Goal: Task Accomplishment & Management: Use online tool/utility

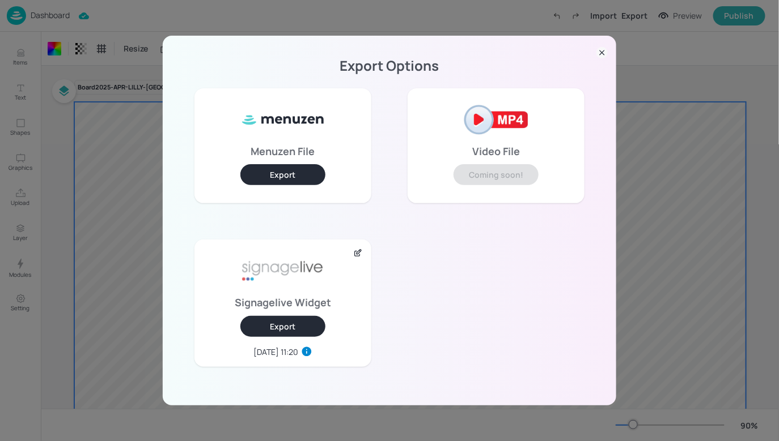
click at [600, 53] on icon at bounding box center [601, 52] width 11 height 11
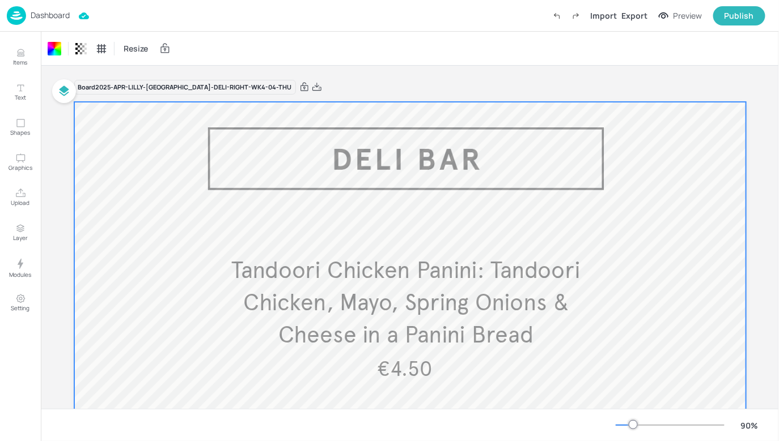
click at [46, 19] on p "Dashboard" at bounding box center [50, 15] width 39 height 8
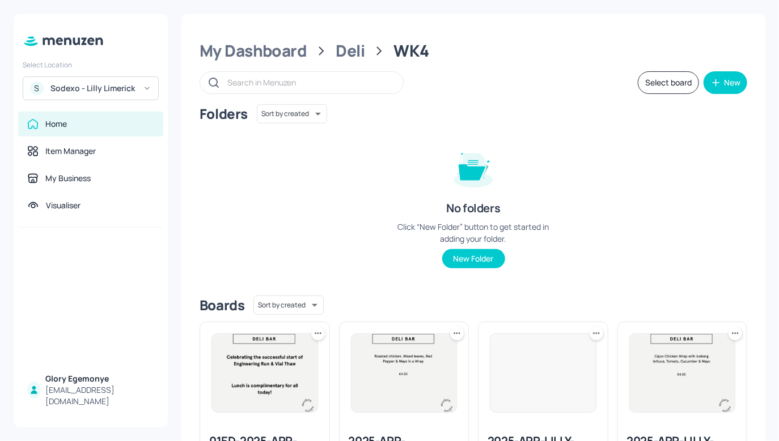
click at [127, 94] on div "Sodexo - Lilly Limerick" at bounding box center [93, 88] width 86 height 11
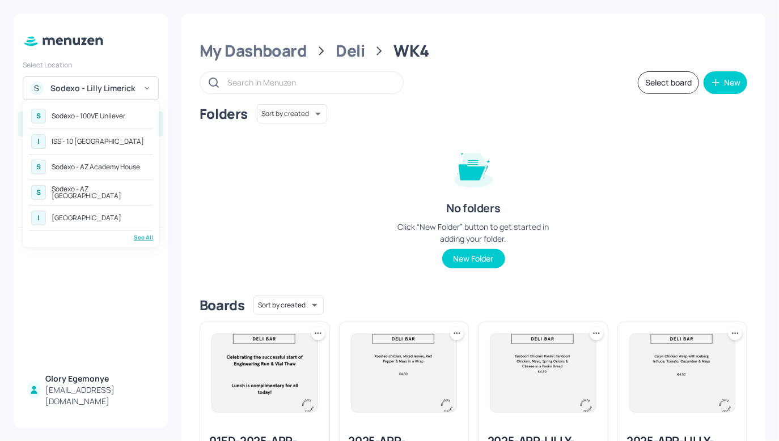
click at [115, 120] on div "Sodexo - 100VE Unilever" at bounding box center [89, 116] width 74 height 7
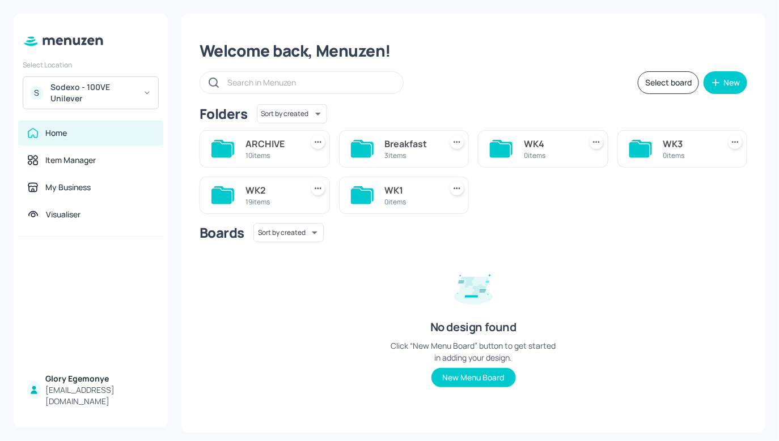
click at [113, 80] on div "S Sodexo - 100VE Unilever" at bounding box center [91, 93] width 136 height 33
click at [105, 90] on div "Sodexo - 100VE Unilever" at bounding box center [93, 93] width 86 height 23
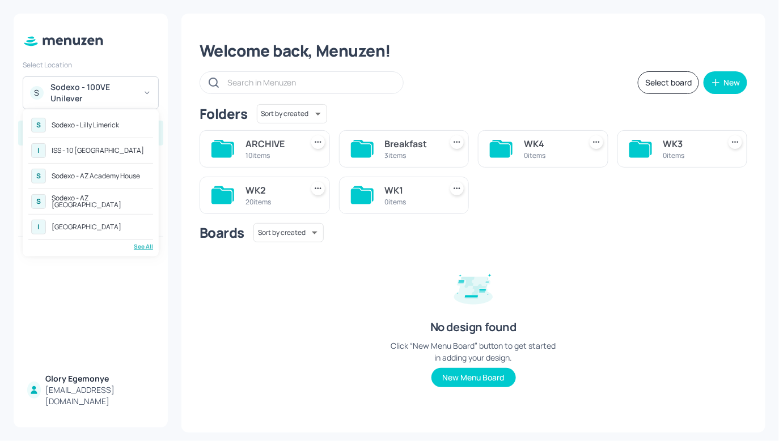
click at [143, 249] on div "See All" at bounding box center [90, 247] width 125 height 9
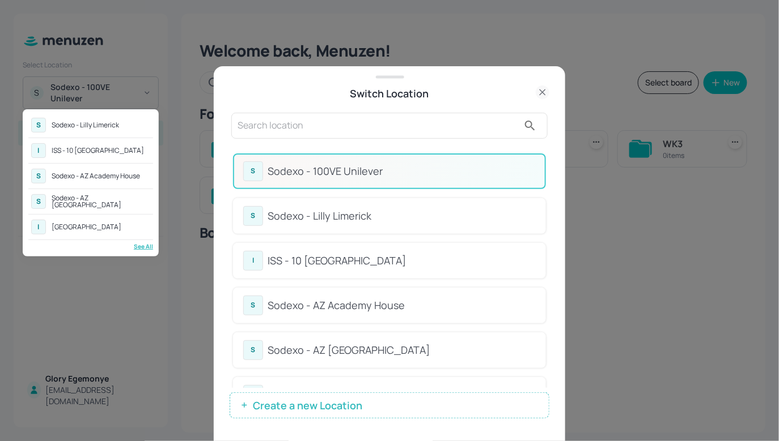
click at [435, 152] on div at bounding box center [389, 220] width 779 height 441
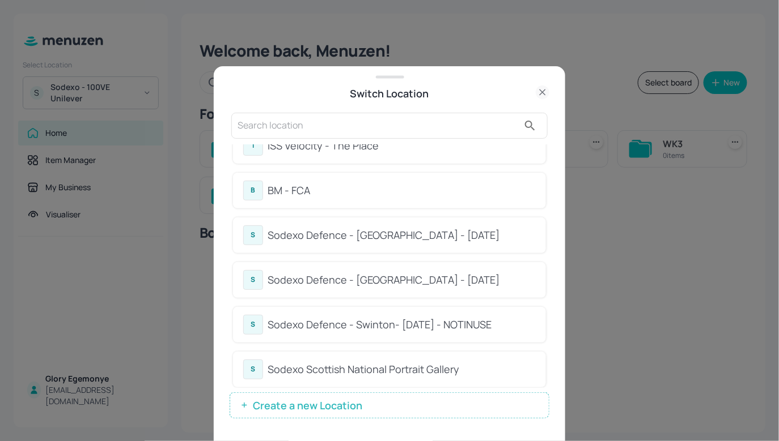
scroll to position [1146, 0]
click at [290, 182] on div "BM - FCA" at bounding box center [401, 189] width 268 height 15
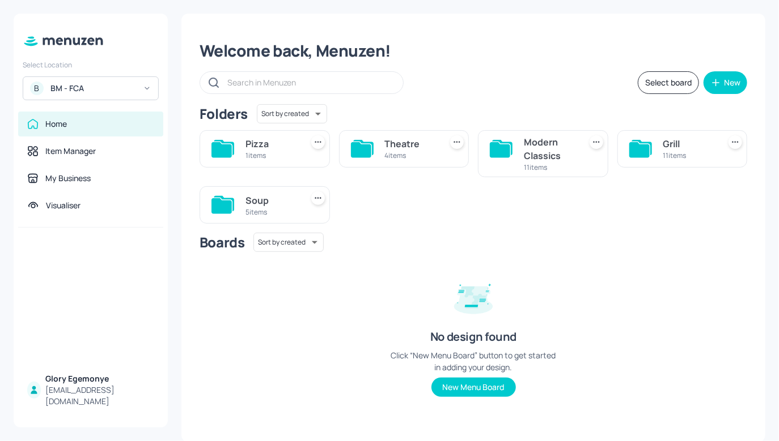
click at [495, 151] on icon at bounding box center [500, 149] width 20 height 15
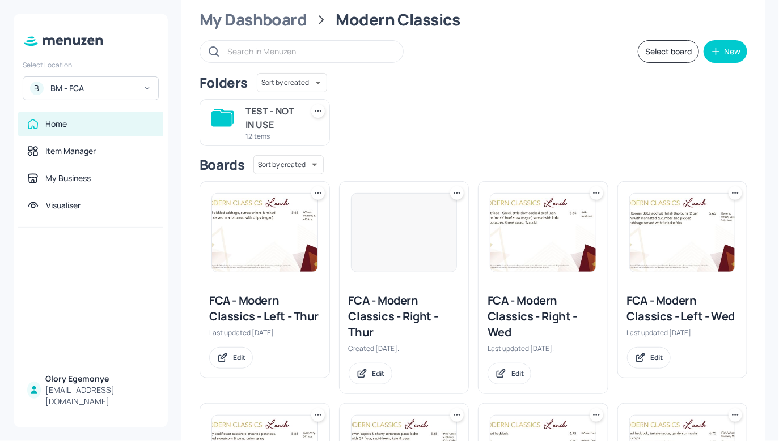
scroll to position [23, 0]
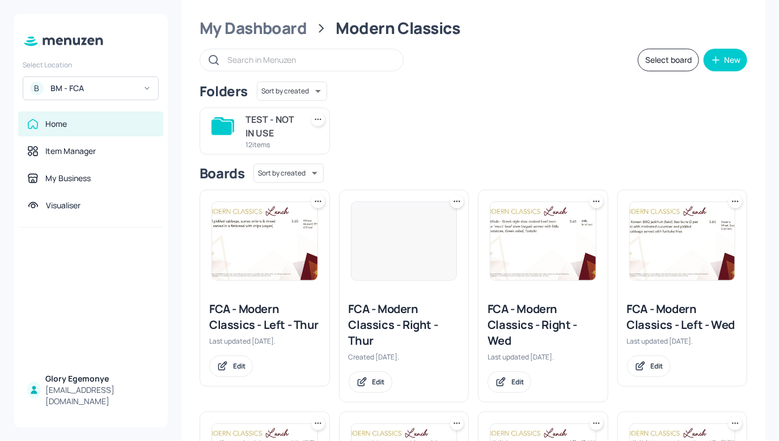
click at [400, 315] on div "FCA - Modern Classics - Right - Thur" at bounding box center [404, 325] width 111 height 48
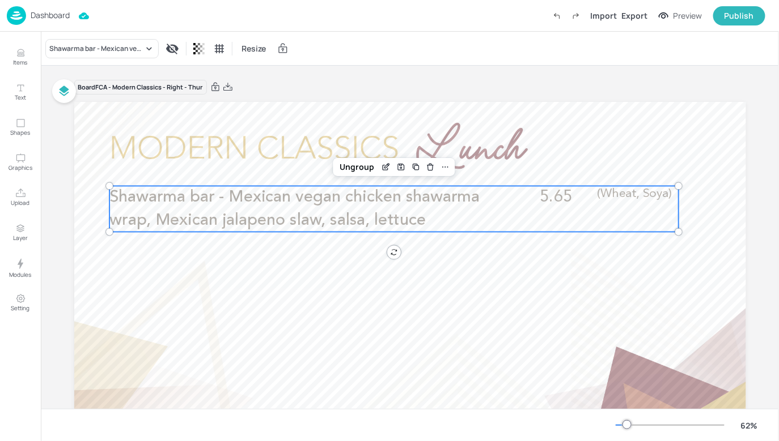
click at [333, 213] on span "Shawarma bar - Mexican vegan chicken shawarma wrap, Mexican jalapeno slaw, sals…" at bounding box center [294, 209] width 370 height 40
click at [128, 54] on div "Shawarma bar - Mexican vegan chicken shawarma wrap, Mexican jalapeno slaw, sals…" at bounding box center [101, 48] width 113 height 19
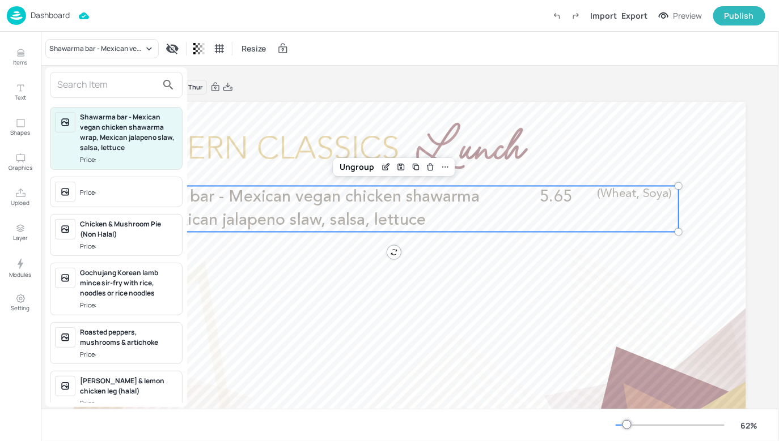
click at [133, 90] on input "text" at bounding box center [107, 85] width 100 height 18
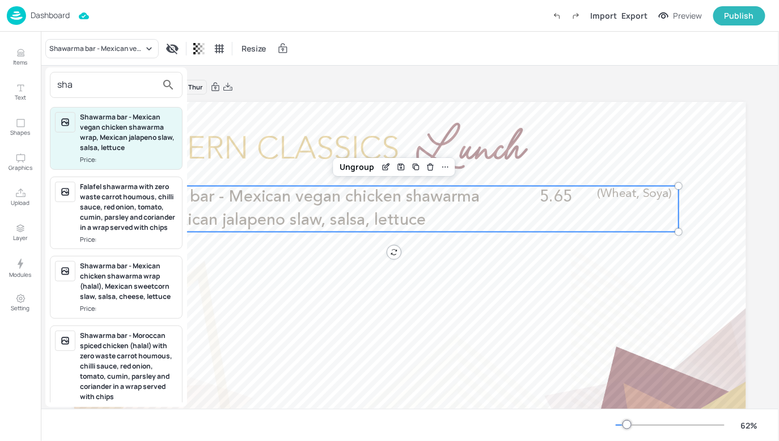
type input "sha"
click at [123, 287] on div "Shawarma bar - Mexican chicken shawarma wrap (halal), Mexican sweetcorn slaw, s…" at bounding box center [128, 281] width 97 height 41
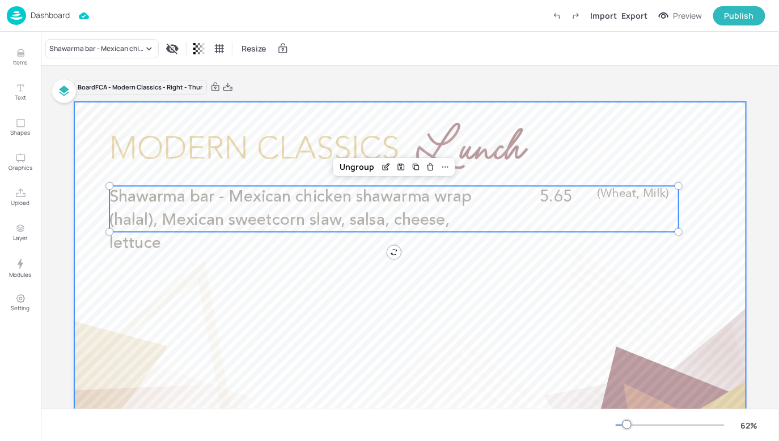
click at [250, 277] on div at bounding box center [410, 291] width 672 height 378
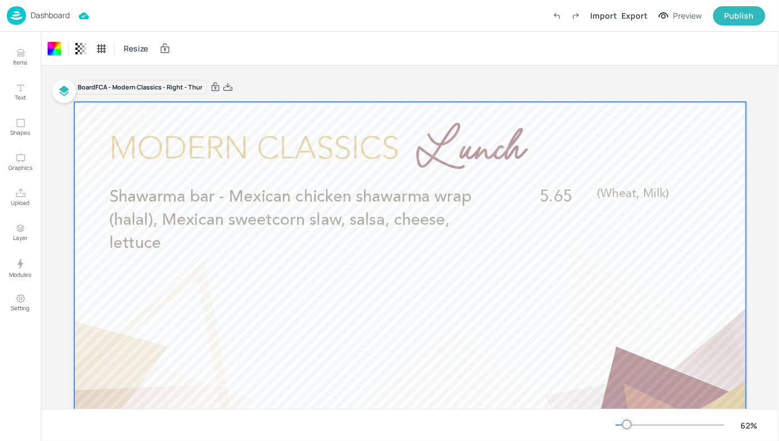
click at [53, 12] on p "Dashboard" at bounding box center [50, 15] width 39 height 8
click at [47, 12] on p "Dashboard" at bounding box center [50, 15] width 39 height 8
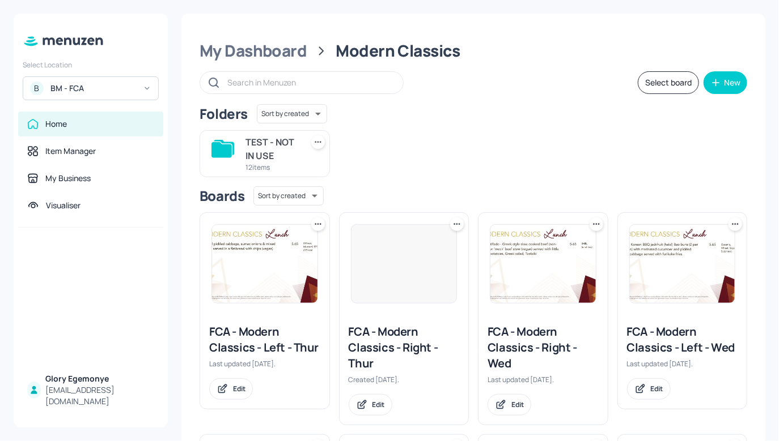
click at [257, 345] on div "FCA - Modern Classics - Left - Thur" at bounding box center [264, 340] width 111 height 32
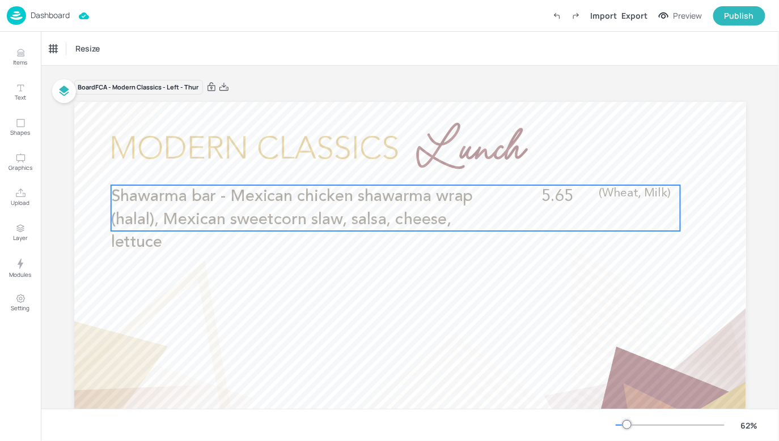
click at [343, 214] on span "Shawarma bar - Mexican chicken shawarma wrap (halal), Mexican sweetcorn slaw, s…" at bounding box center [292, 220] width 362 height 62
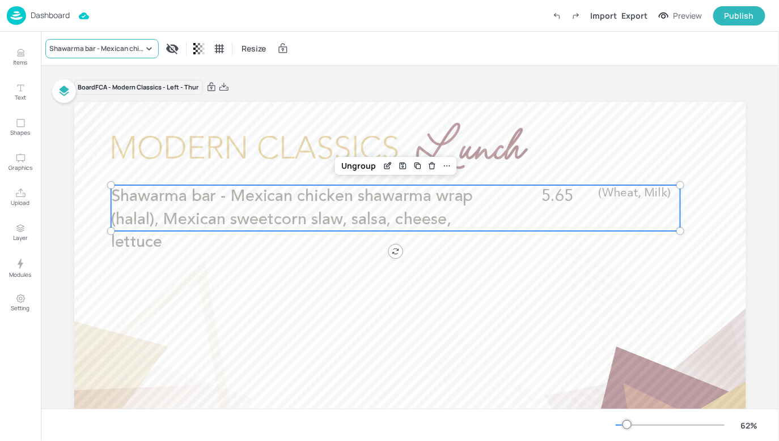
click at [127, 57] on div "Shawarma bar - Mexican chicken shawarma wrap (halal), Mexican sweetcorn slaw, s…" at bounding box center [101, 48] width 113 height 19
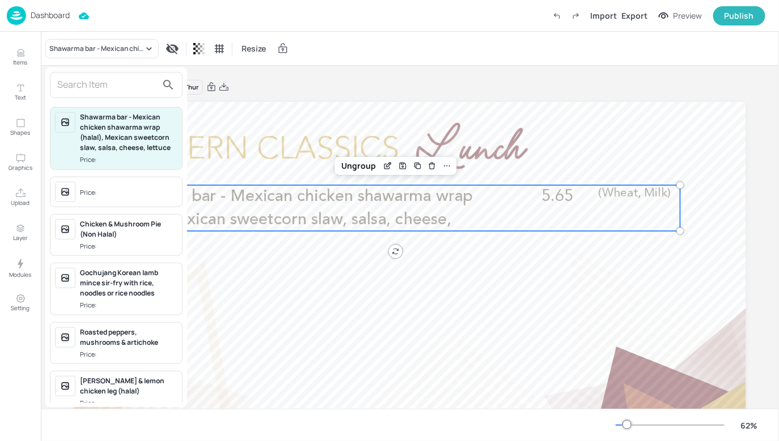
click at [124, 90] on input "text" at bounding box center [107, 85] width 100 height 18
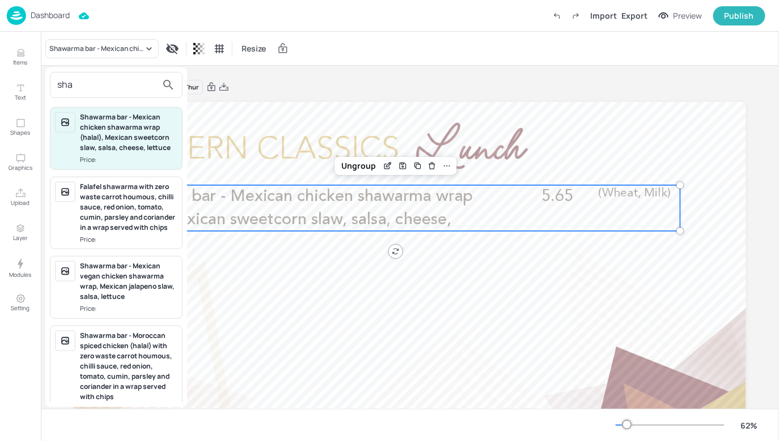
type input "sha"
click at [131, 294] on div "Shawarma bar - Mexican vegan chicken shawarma wrap, Mexican jalapeno slaw, sals…" at bounding box center [128, 281] width 97 height 41
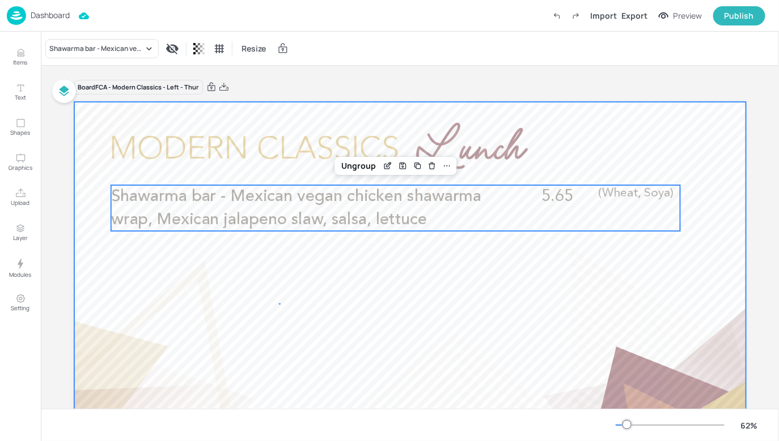
click at [281, 303] on div at bounding box center [410, 291] width 672 height 378
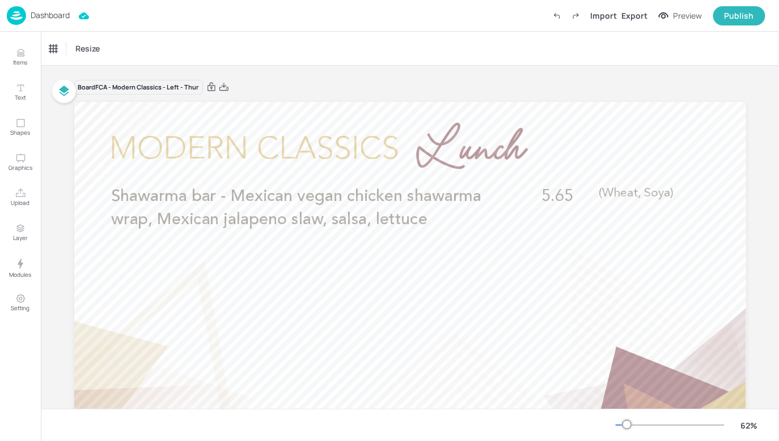
click at [47, 17] on p "Dashboard" at bounding box center [50, 15] width 39 height 8
click at [56, 17] on p "Dashboard" at bounding box center [50, 15] width 39 height 8
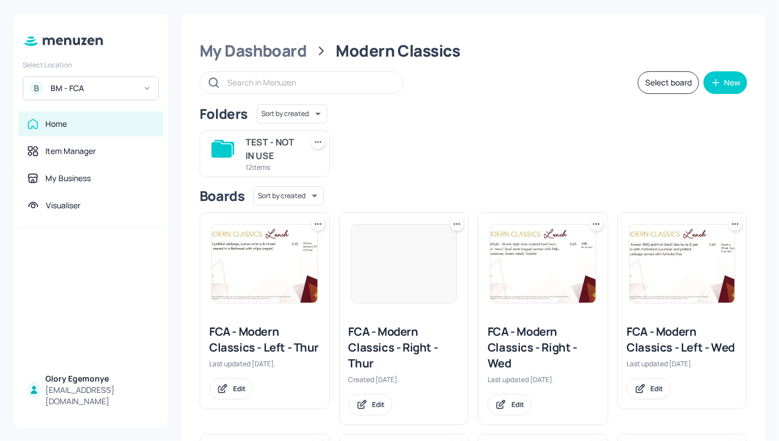
click at [390, 333] on div "FCA - Modern Classics - Right - Thur" at bounding box center [404, 348] width 111 height 48
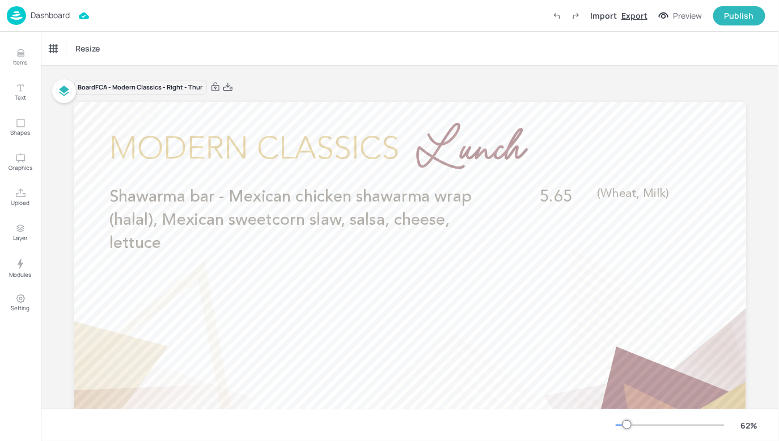
click at [634, 16] on div "Export" at bounding box center [634, 16] width 26 height 12
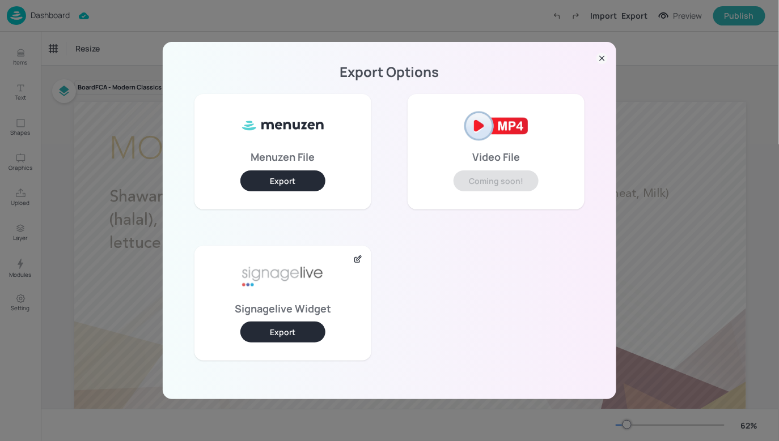
click at [283, 338] on button "Export" at bounding box center [282, 332] width 85 height 21
